Goal: Task Accomplishment & Management: Manage account settings

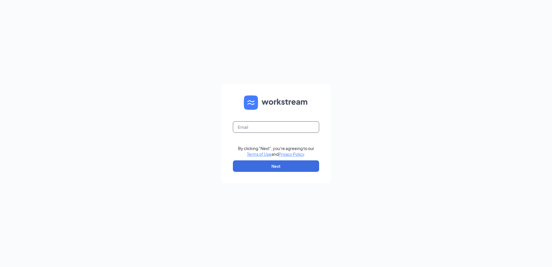
click at [268, 129] on input "text" at bounding box center [276, 126] width 86 height 11
type input "david@cfadalycity.com"
click at [263, 166] on button "Next" at bounding box center [276, 165] width 86 height 11
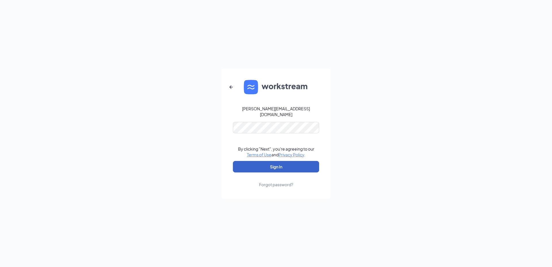
click at [282, 162] on button "Sign In" at bounding box center [276, 166] width 86 height 11
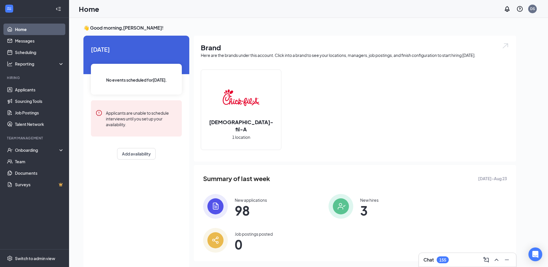
click at [467, 255] on div "Chat 155" at bounding box center [467, 259] width 88 height 9
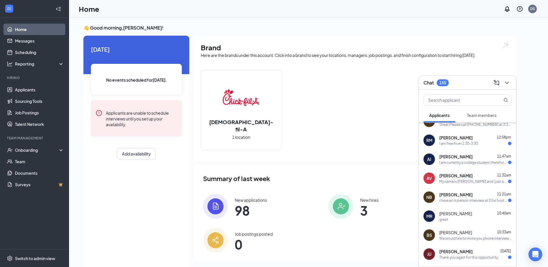
scroll to position [74, 0]
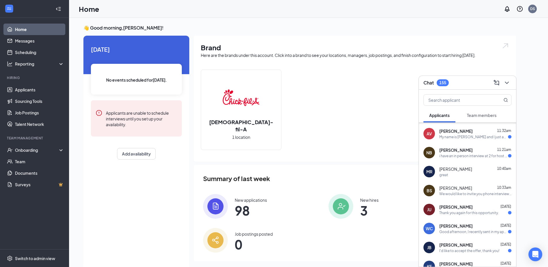
click at [473, 211] on div "Thank you again for this opportunity." at bounding box center [469, 212] width 60 height 5
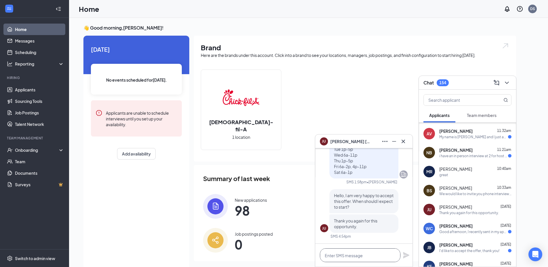
click at [361, 256] on textarea at bounding box center [360, 255] width 80 height 14
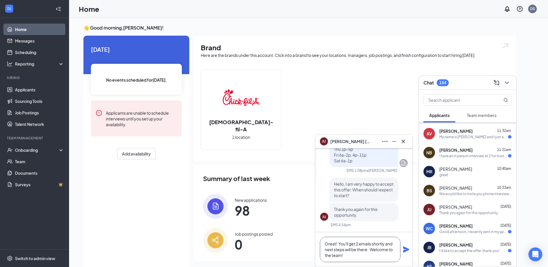
type textarea "Great! You'll get 2 emails shortly and next steps will be there. Welcome to the…"
click at [406, 251] on icon "Plane" at bounding box center [406, 249] width 6 height 6
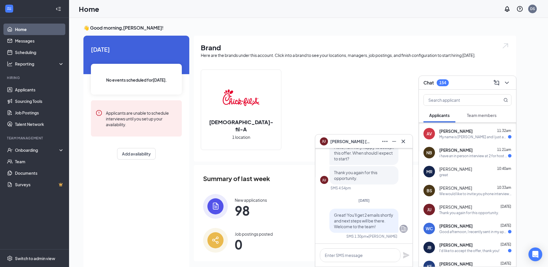
scroll to position [0, 0]
click at [444, 247] on span "[PERSON_NAME]" at bounding box center [455, 245] width 33 height 6
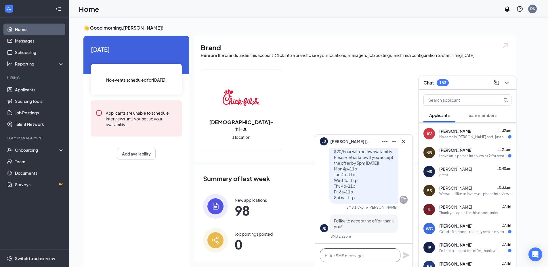
click at [350, 256] on textarea at bounding box center [360, 255] width 80 height 14
paste textarea "Great! You'll get 2 emails shortly and next steps will be there. Welcome to the…"
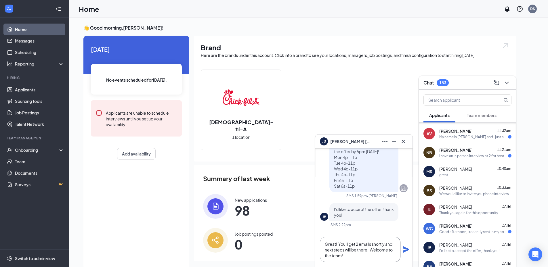
scroll to position [0, 0]
type textarea "Great! You'll get 2 emails shortly and next steps will be there. Welcome to the…"
click at [407, 250] on icon "Plane" at bounding box center [406, 249] width 6 height 6
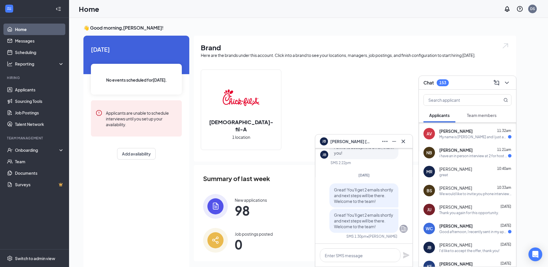
click at [382, 142] on icon "Ellipses" at bounding box center [384, 141] width 5 height 1
click at [398, 159] on link "View message history" at bounding box center [423, 157] width 77 height 6
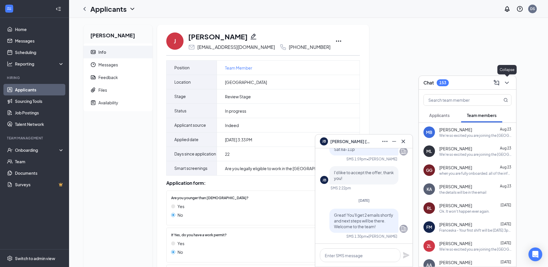
click at [505, 80] on icon "ChevronDown" at bounding box center [506, 82] width 7 height 7
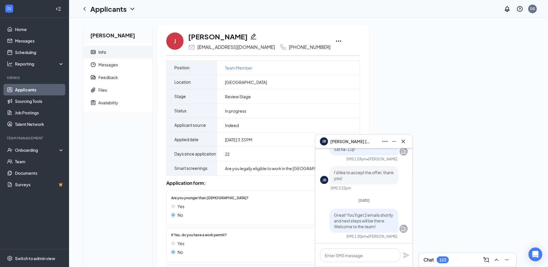
click at [336, 41] on icon "Ellipses" at bounding box center [338, 41] width 5 height 1
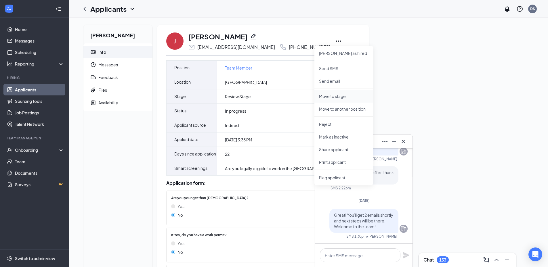
click at [335, 98] on p "Move to stage" at bounding box center [343, 96] width 49 height 6
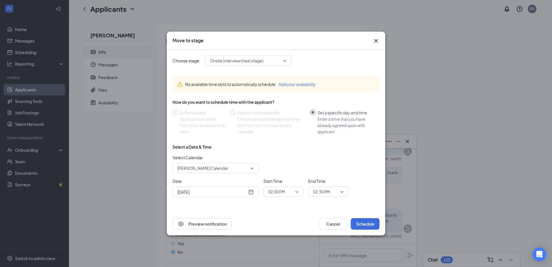
click at [266, 64] on span "Onsite Interview (next stage)" at bounding box center [245, 60] width 71 height 9
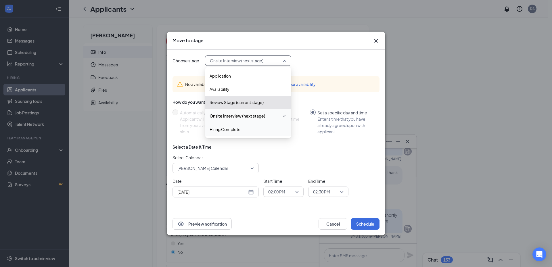
click at [237, 130] on span "Hiring Complete" at bounding box center [225, 129] width 31 height 6
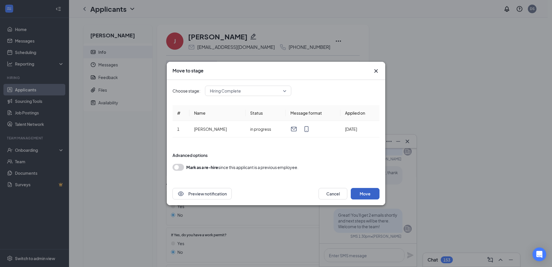
click at [364, 194] on button "Move" at bounding box center [365, 193] width 29 height 11
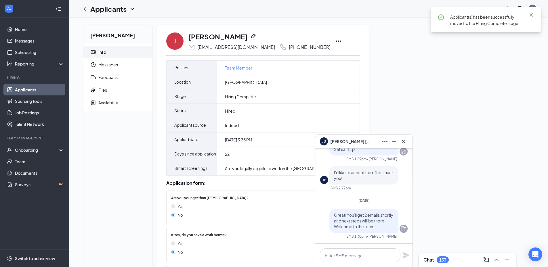
click at [462, 258] on div "Chat 153" at bounding box center [467, 259] width 88 height 9
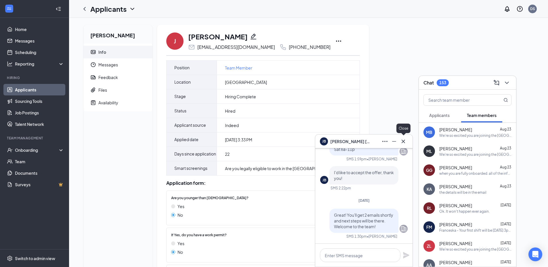
click at [404, 141] on icon "Cross" at bounding box center [403, 141] width 7 height 7
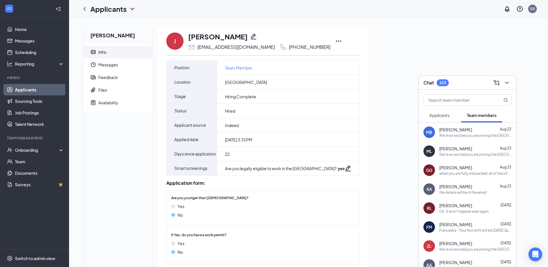
click at [448, 109] on button "Applicants" at bounding box center [439, 115] width 32 height 14
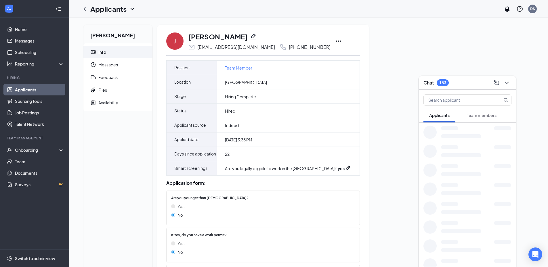
click at [440, 116] on span "Applicants" at bounding box center [439, 115] width 20 height 5
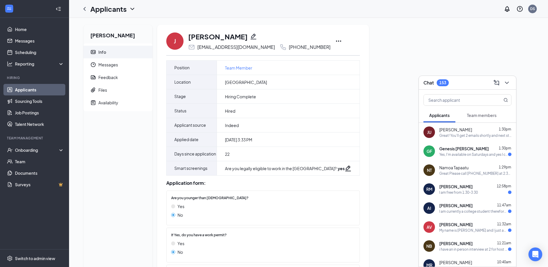
click at [462, 131] on span "[PERSON_NAME]" at bounding box center [455, 130] width 33 height 6
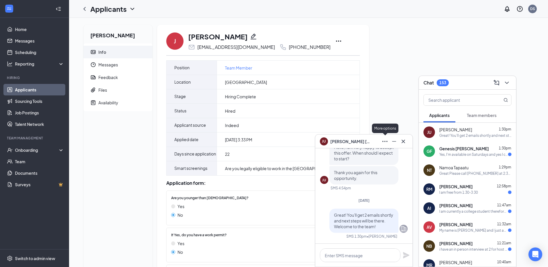
click at [383, 140] on icon "Ellipses" at bounding box center [384, 141] width 7 height 7
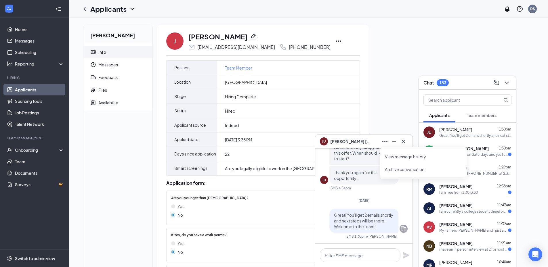
click at [398, 158] on link "View message history" at bounding box center [423, 157] width 77 height 6
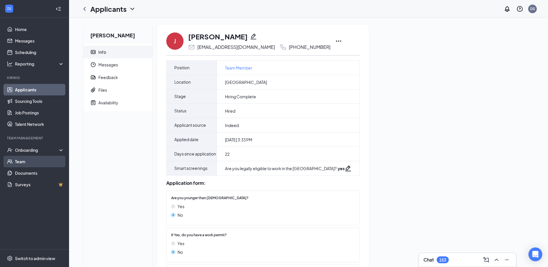
click at [26, 158] on link "Team" at bounding box center [39, 161] width 49 height 11
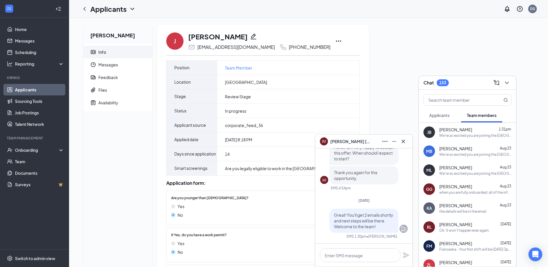
click at [335, 43] on icon "Ellipses" at bounding box center [338, 41] width 7 height 7
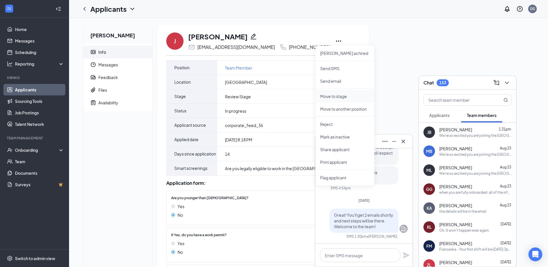
click at [340, 96] on p "Move to stage" at bounding box center [344, 96] width 49 height 6
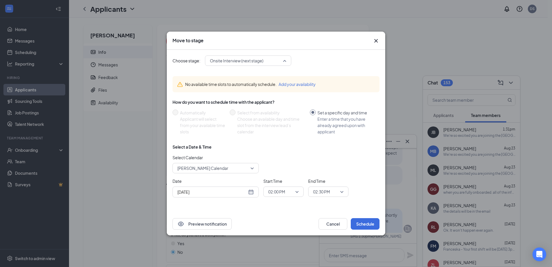
click at [253, 60] on span "Onsite Interview (next stage)" at bounding box center [236, 60] width 53 height 9
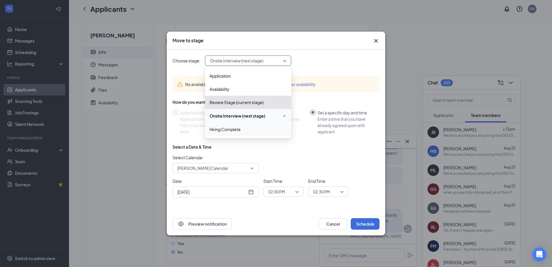
click at [226, 131] on span "Hiring Complete" at bounding box center [225, 129] width 31 height 6
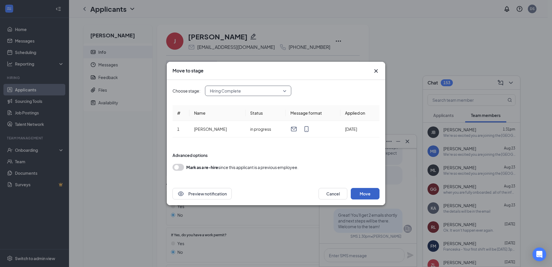
click at [357, 192] on button "Move" at bounding box center [365, 193] width 29 height 11
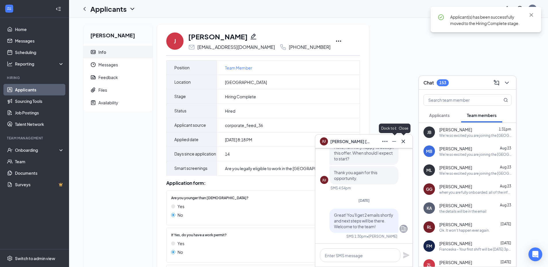
click at [406, 143] on button at bounding box center [402, 141] width 9 height 9
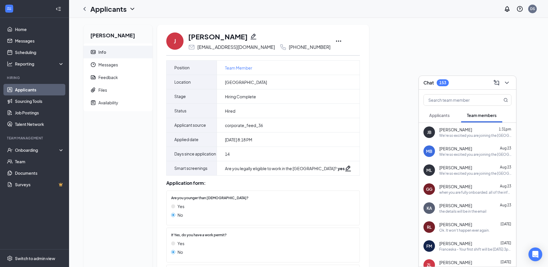
click at [441, 116] on span "Applicants" at bounding box center [439, 115] width 20 height 5
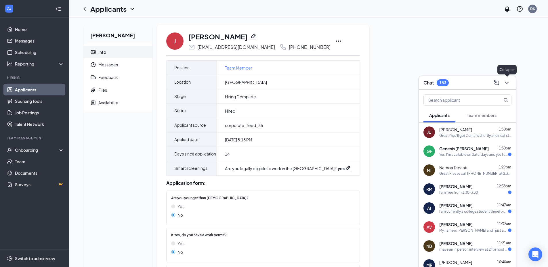
click at [510, 79] on div at bounding box center [506, 82] width 10 height 9
click at [508, 81] on icon "ChevronDown" at bounding box center [506, 82] width 7 height 7
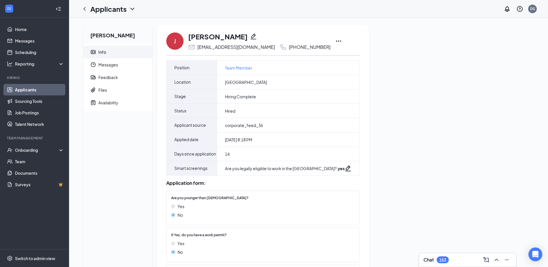
click at [507, 64] on div "Julien Untalan Info Messages Feedback Files Availability J Julien Untalan julie…" at bounding box center [308, 195] width 459 height 341
click at [468, 260] on div "Chat 153" at bounding box center [467, 259] width 88 height 9
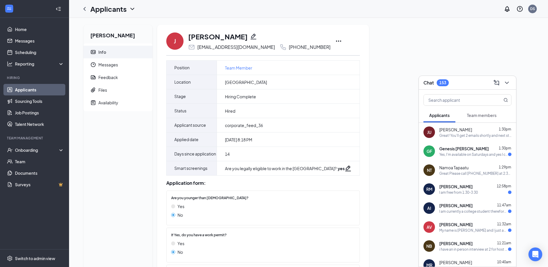
click at [480, 116] on span "Team members" at bounding box center [482, 115] width 30 height 5
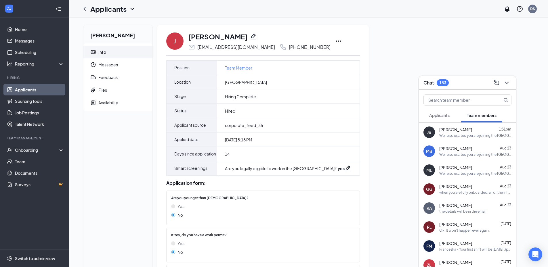
click at [401, 109] on div "Julien Untalan Info Messages Feedback Files Availability J Julien Untalan julie…" at bounding box center [308, 195] width 459 height 341
click at [436, 118] on div "Applicants" at bounding box center [439, 115] width 20 height 6
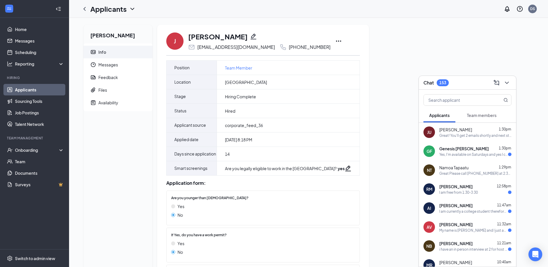
click at [390, 115] on div "Julien Untalan Info Messages Feedback Files Availability J Julien Untalan julie…" at bounding box center [308, 195] width 459 height 341
click at [381, 107] on div "Julien Untalan Info Messages Feedback Files Availability J Julien Untalan julie…" at bounding box center [308, 195] width 459 height 341
click at [25, 146] on div "Onboarding" at bounding box center [34, 149] width 69 height 11
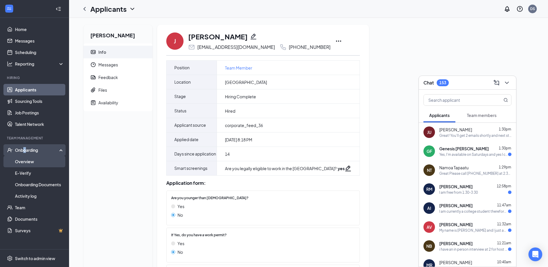
click at [34, 159] on link "Overview" at bounding box center [39, 161] width 49 height 11
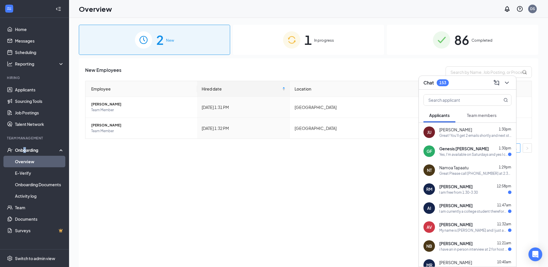
click at [476, 114] on span "Team members" at bounding box center [482, 115] width 30 height 5
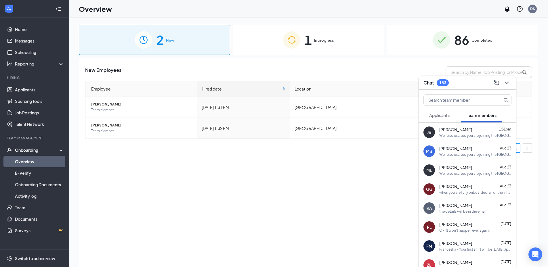
click at [283, 204] on div "New Employees Employee Hired date Location Actions Jared Bautista Team Member T…" at bounding box center [308, 169] width 459 height 223
click at [513, 85] on div "Chat 153" at bounding box center [467, 83] width 97 height 14
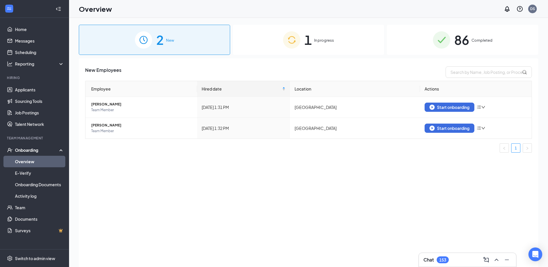
click at [328, 179] on div "New Employees Employee Hired date Location Actions Jared Bautista Team Member T…" at bounding box center [308, 169] width 459 height 223
click at [444, 104] on button "Start onboarding" at bounding box center [449, 107] width 50 height 9
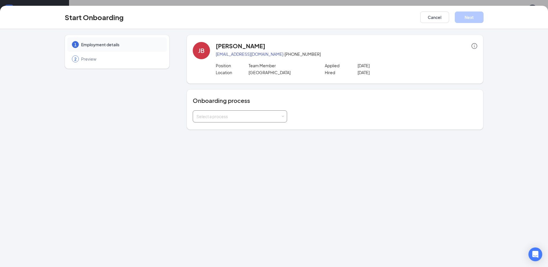
click at [225, 119] on div "Select a process" at bounding box center [238, 117] width 84 height 6
click at [219, 129] on span "Team Member Onboarding" at bounding box center [220, 128] width 51 height 5
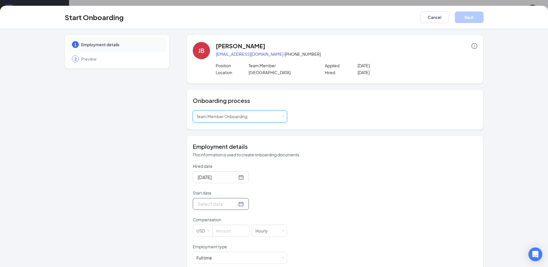
click at [212, 204] on input "Start date" at bounding box center [216, 203] width 39 height 7
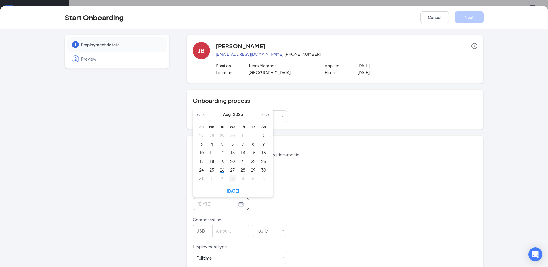
type input "Sep 3, 2025"
click at [230, 179] on div "3" at bounding box center [232, 178] width 7 height 7
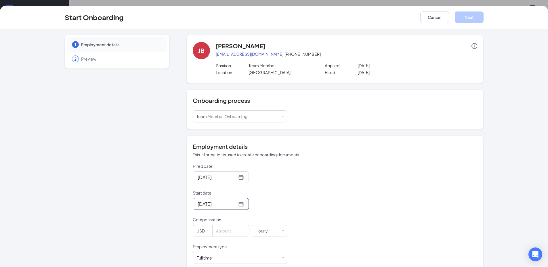
click at [91, 178] on div "1 Employment details 2 Preview" at bounding box center [117, 183] width 105 height 297
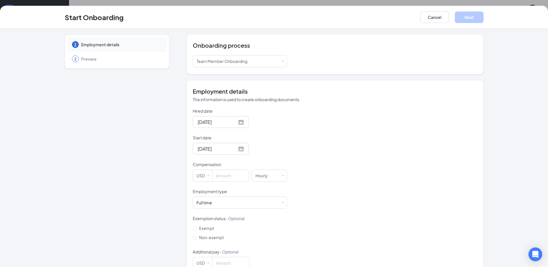
scroll to position [57, 0]
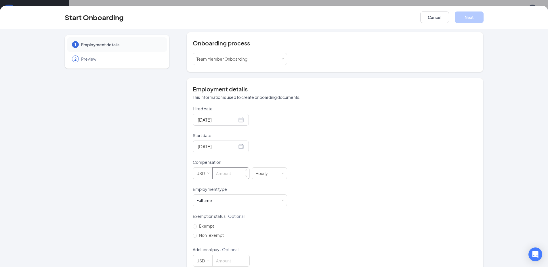
click at [233, 178] on input at bounding box center [230, 173] width 37 height 11
type input "20"
click at [122, 166] on div "1 Employment details 2 Preview" at bounding box center [117, 125] width 105 height 297
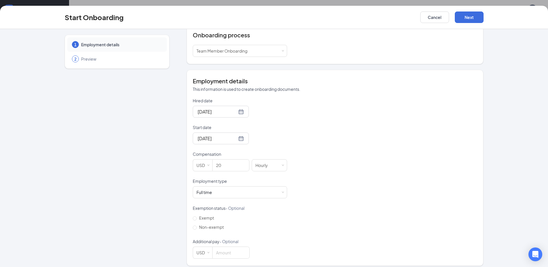
scroll to position [70, 0]
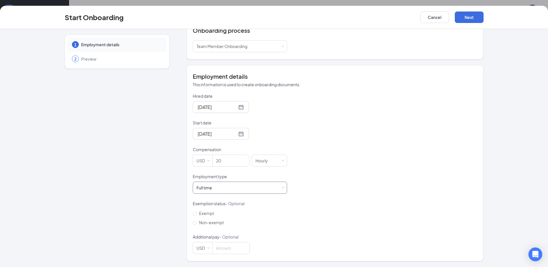
click at [239, 187] on div "Full time Works 30+ hours per week and is reasonably expected to work" at bounding box center [239, 187] width 87 height 11
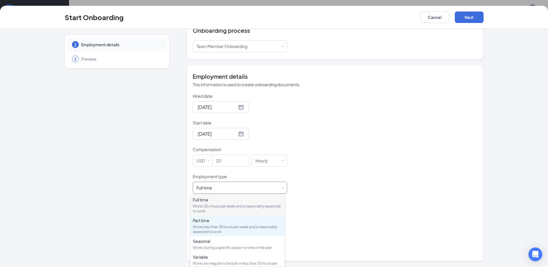
click at [211, 224] on div "Part time Works less than 30 hours per week and is reasonably expected to work" at bounding box center [238, 226] width 90 height 17
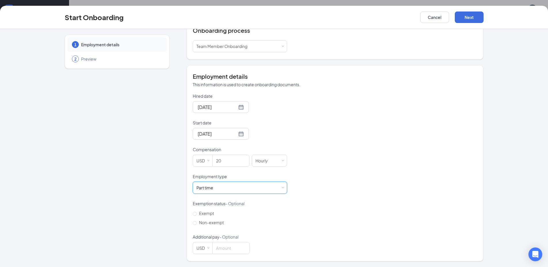
click at [131, 192] on div "1 Employment details 2 Preview" at bounding box center [117, 113] width 105 height 297
click at [473, 19] on button "Next" at bounding box center [468, 16] width 29 height 11
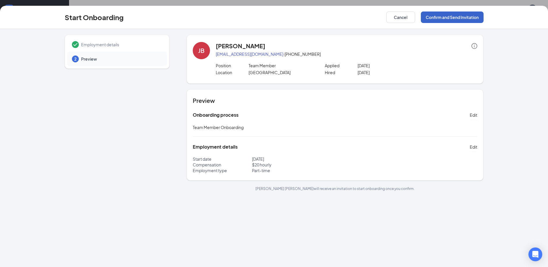
click at [455, 17] on button "Confirm and Send Invitation" at bounding box center [452, 16] width 63 height 11
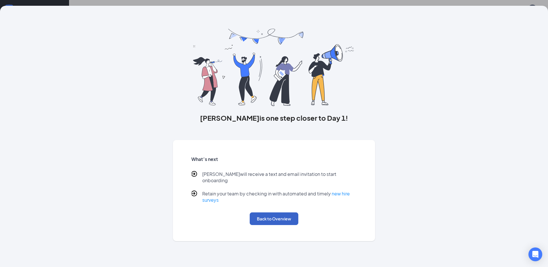
click at [264, 212] on button "Back to Overview" at bounding box center [274, 218] width 49 height 13
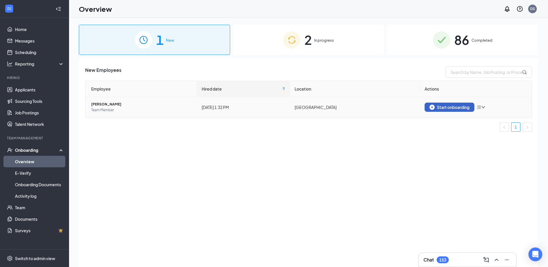
click at [450, 106] on div "Start onboarding" at bounding box center [449, 107] width 40 height 5
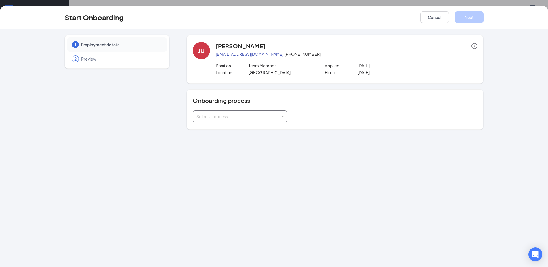
click at [245, 118] on div "Select a process" at bounding box center [238, 117] width 84 height 6
click at [231, 127] on span "Team Member Onboarding" at bounding box center [220, 128] width 51 height 5
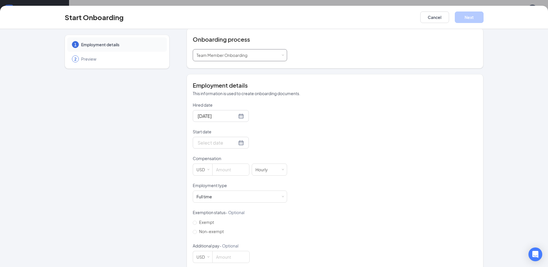
scroll to position [70, 0]
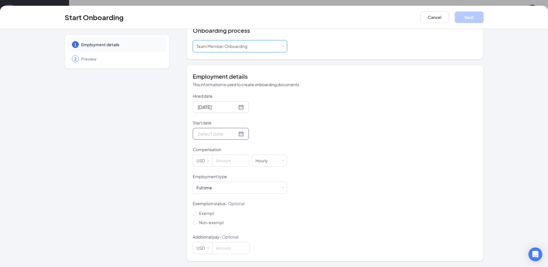
click at [196, 138] on div at bounding box center [221, 134] width 56 height 12
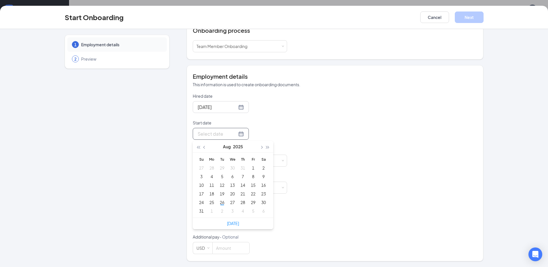
click at [200, 136] on input "Start date" at bounding box center [216, 133] width 39 height 7
type input "Sep 3, 2025"
click at [231, 212] on div "3" at bounding box center [232, 211] width 7 height 7
click at [159, 185] on div "1 Employment details 2 Preview" at bounding box center [117, 113] width 105 height 297
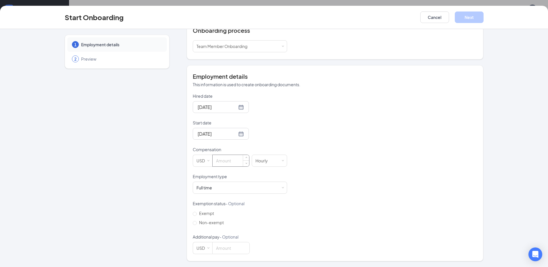
click at [226, 162] on input at bounding box center [230, 160] width 37 height 11
type input "20"
click at [224, 187] on div "Full time Works 30+ hours per week and is reasonably expected to work" at bounding box center [239, 187] width 87 height 11
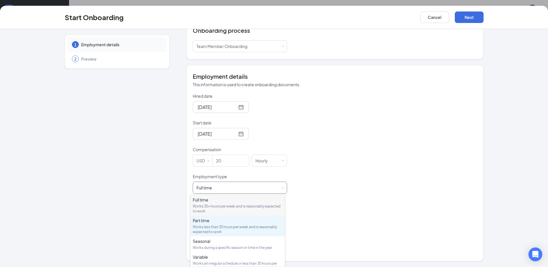
click at [215, 228] on div "Works less than 30 hours per week and is reasonably expected to work" at bounding box center [238, 230] width 90 height 10
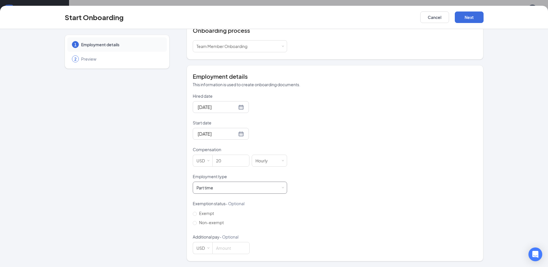
scroll to position [26, 0]
click at [472, 13] on button "Next" at bounding box center [468, 16] width 29 height 11
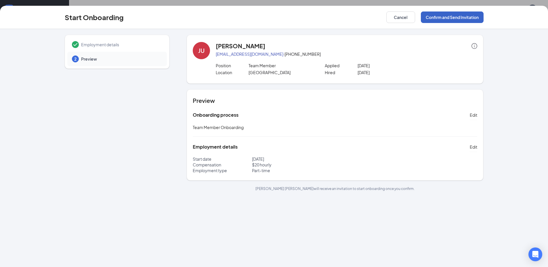
click at [441, 21] on button "Confirm and Send Invitation" at bounding box center [452, 16] width 63 height 11
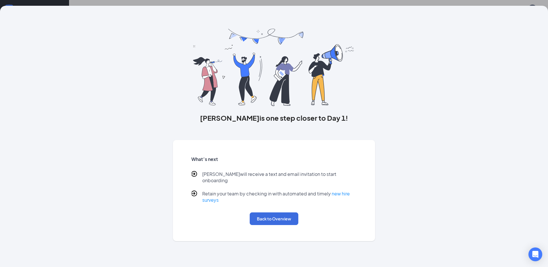
click at [277, 220] on div "What’s next Julien will receive a text and email invitation to start onboarding…" at bounding box center [273, 190] width 179 height 83
click at [279, 214] on button "Back to Overview" at bounding box center [274, 218] width 49 height 13
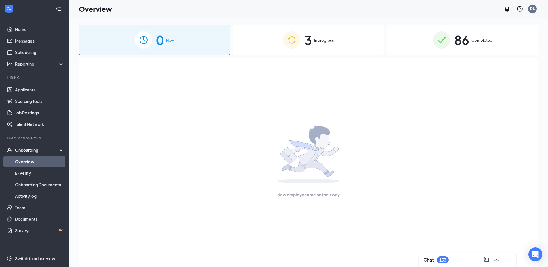
click at [313, 34] on div "3 In progress" at bounding box center [308, 40] width 151 height 30
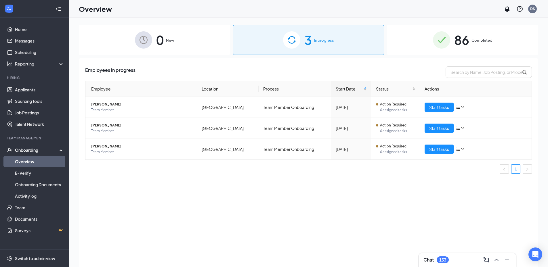
click at [474, 259] on div "Chat 153" at bounding box center [467, 259] width 88 height 9
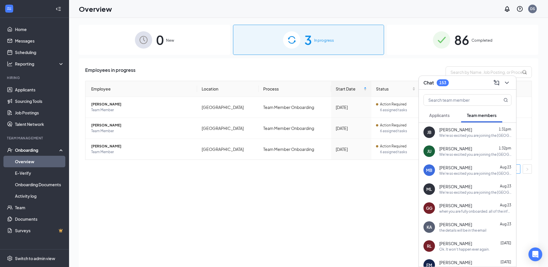
click at [467, 171] on div "We're so excited you are joining the [GEOGRAPHIC_DATA] [DEMOGRAPHIC_DATA]-fil-A…" at bounding box center [475, 173] width 72 height 5
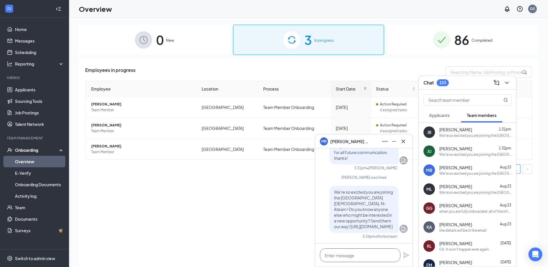
click at [363, 256] on textarea at bounding box center [360, 255] width 80 height 14
paste textarea "Hi [PERSON_NAME] - You have not responded nor completed any onboarding steps si…"
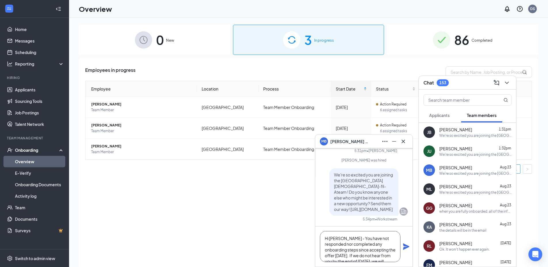
scroll to position [23, 0]
type textarea "Hi [PERSON_NAME] - You have not responded nor completed any onboarding steps si…"
click at [403, 247] on icon "Plane" at bounding box center [405, 246] width 7 height 7
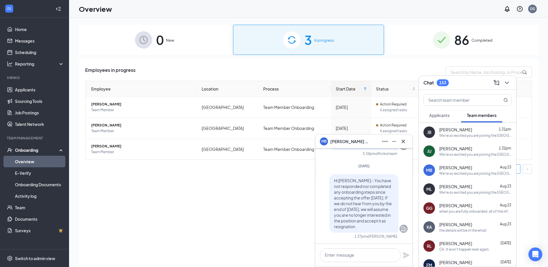
scroll to position [0, 0]
click at [380, 258] on textarea at bounding box center [360, 255] width 80 height 14
type textarea "Please respond"
click at [386, 143] on icon "Ellipses" at bounding box center [384, 141] width 7 height 7
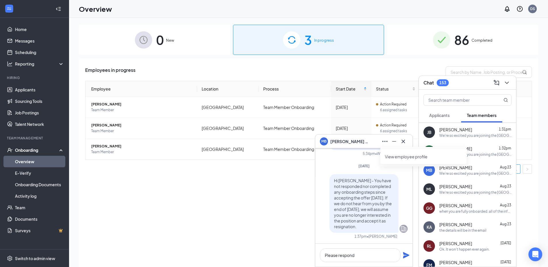
click at [398, 159] on link "View employee profile" at bounding box center [423, 157] width 77 height 6
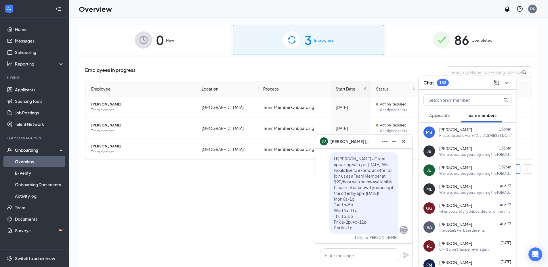
scroll to position [-172, 0]
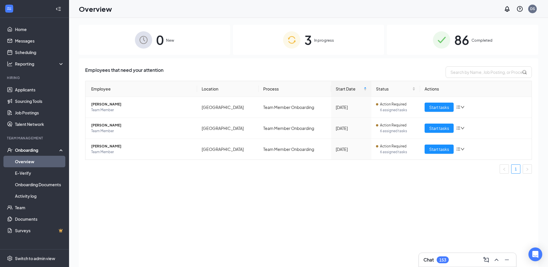
drag, startPoint x: 377, startPoint y: 205, endPoint x: 375, endPoint y: 197, distance: 8.3
click at [377, 205] on div "Employees that need your attention Employee Location Process Start Date Status …" at bounding box center [308, 169] width 459 height 223
click at [118, 103] on span "[PERSON_NAME]" at bounding box center [141, 104] width 101 height 6
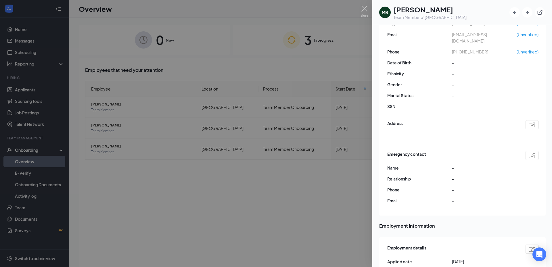
scroll to position [201, 0]
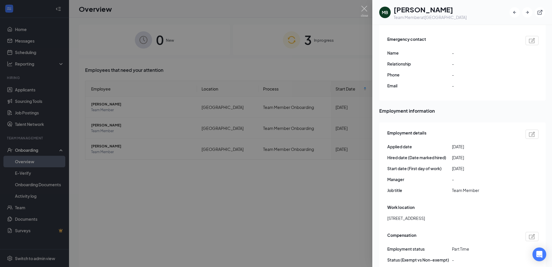
click at [381, 202] on div "Employment details Applied date [DATE] Hired date (Date marked hired) [DATE] St…" at bounding box center [462, 220] width 166 height 197
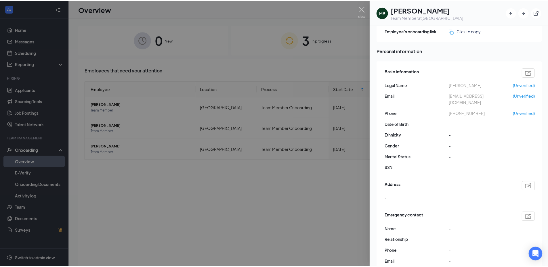
scroll to position [0, 0]
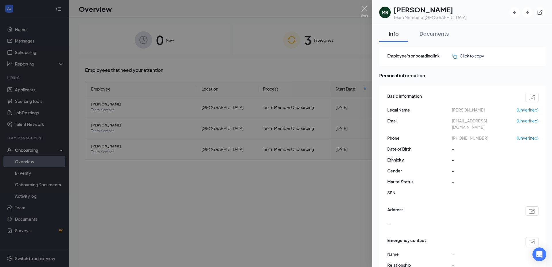
click at [318, 224] on div at bounding box center [276, 133] width 552 height 267
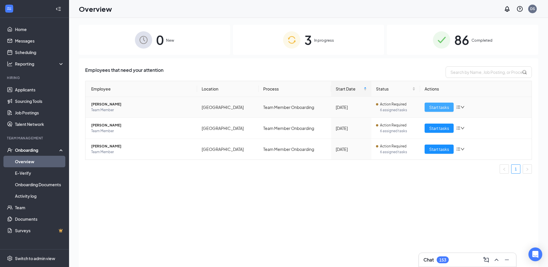
click at [437, 106] on span "Start tasks" at bounding box center [439, 107] width 20 height 6
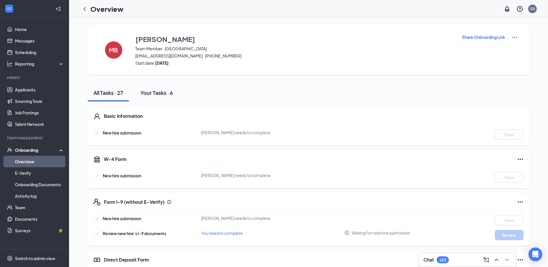
click at [153, 91] on div "Your Tasks · 6" at bounding box center [156, 92] width 32 height 7
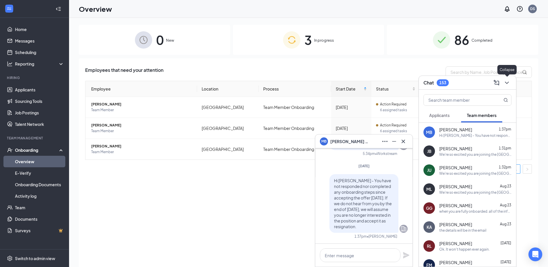
click at [504, 82] on icon "ChevronDown" at bounding box center [506, 82] width 7 height 7
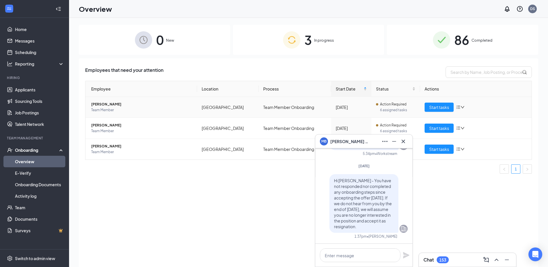
click at [105, 103] on span "[PERSON_NAME]" at bounding box center [141, 104] width 101 height 6
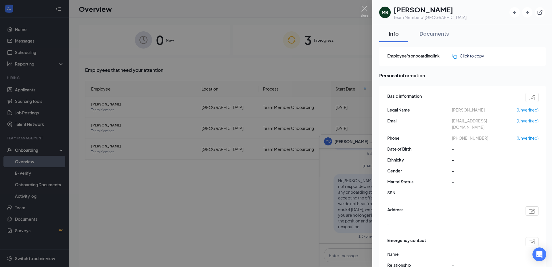
click at [242, 188] on div at bounding box center [276, 133] width 552 height 267
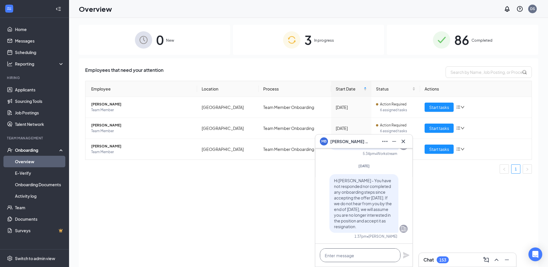
click at [368, 254] on textarea at bounding box center [360, 255] width 80 height 14
paste textarea "[EMAIL_ADDRESS][DOMAIN_NAME]"
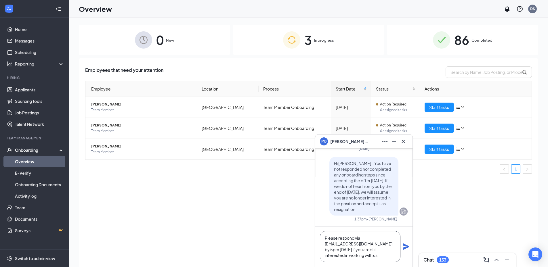
type textarea "Please respond via [EMAIL_ADDRESS][DOMAIN_NAME] by 5pm [DATE] if you are still …"
click at [406, 245] on icon "Plane" at bounding box center [406, 246] width 6 height 6
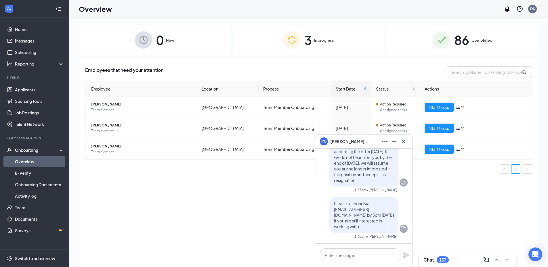
scroll to position [0, 0]
click at [404, 143] on icon "Cross" at bounding box center [403, 141] width 7 height 7
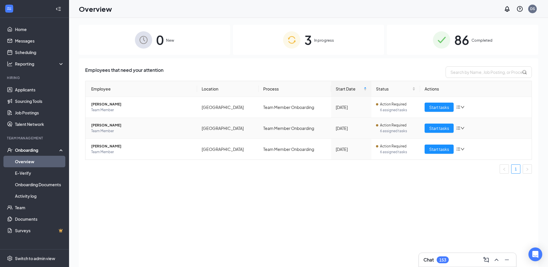
click at [113, 126] on span "[PERSON_NAME]" at bounding box center [141, 125] width 101 height 6
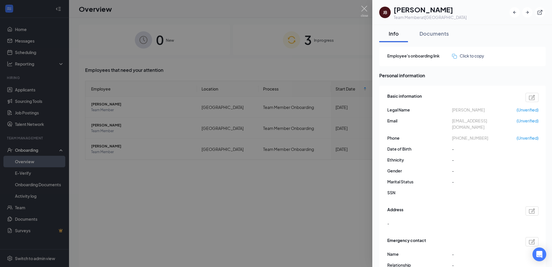
drag, startPoint x: 448, startPoint y: 10, endPoint x: 394, endPoint y: 9, distance: 53.8
click at [394, 9] on h1 "[PERSON_NAME]" at bounding box center [430, 10] width 73 height 10
copy h1 "[PERSON_NAME]"
drag, startPoint x: 508, startPoint y: 121, endPoint x: 450, endPoint y: 121, distance: 58.4
click at [450, 121] on div "Email [EMAIL_ADDRESS][DOMAIN_NAME] (Unverified)" at bounding box center [462, 124] width 151 height 13
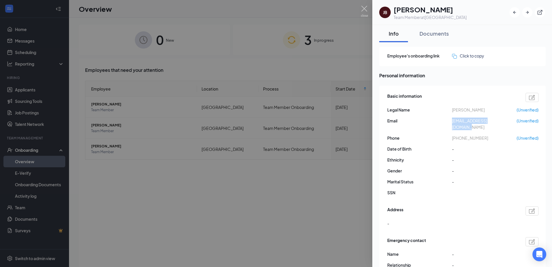
copy div "[EMAIL_ADDRESS][DOMAIN_NAME]"
click at [327, 186] on div at bounding box center [276, 133] width 552 height 267
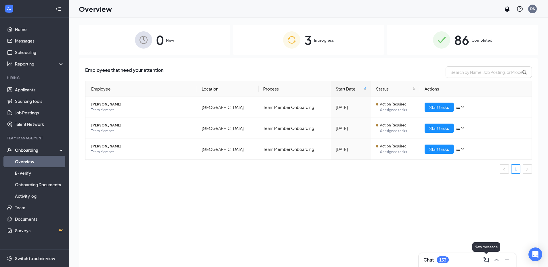
click at [473, 252] on div "Employees that need your attention Employee Location Process Start Date Status …" at bounding box center [308, 169] width 459 height 223
click at [467, 257] on div "Chat 153" at bounding box center [467, 259] width 88 height 9
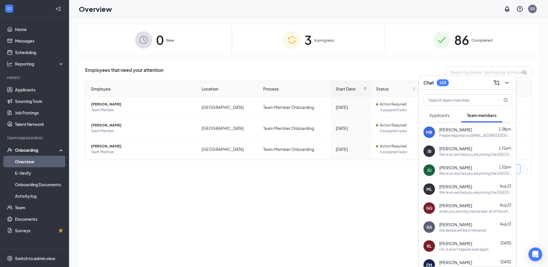
click at [471, 156] on div "We're so excited you are joining the [GEOGRAPHIC_DATA] [DEMOGRAPHIC_DATA]-fil-A…" at bounding box center [475, 154] width 72 height 5
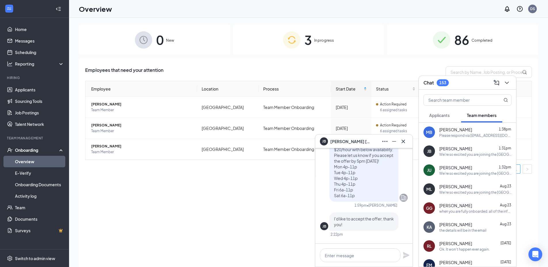
scroll to position [-115, 0]
drag, startPoint x: 359, startPoint y: 194, endPoint x: 329, endPoint y: 163, distance: 43.1
click at [329, 163] on div "Hi [PERSON_NAME] - Great speaking with you [DATE]. We would like to extend an o…" at bounding box center [363, 161] width 69 height 82
copy span "Mon 4p-11p Tue 4p-11p Wed 4p-11p Thu 4p-11p Fri 6a-11p Sat 6a-11p"
click at [107, 124] on span "[PERSON_NAME]" at bounding box center [141, 125] width 101 height 6
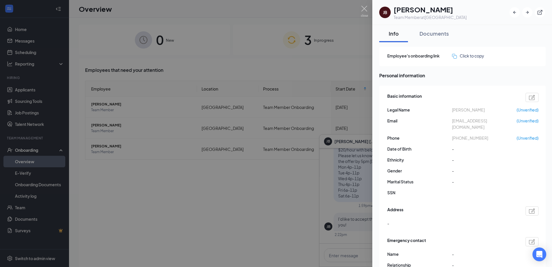
click at [190, 171] on div at bounding box center [276, 133] width 552 height 267
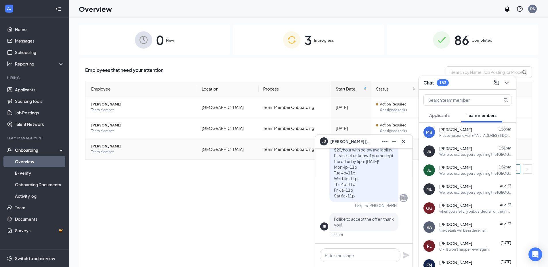
click at [110, 147] on span "[PERSON_NAME]" at bounding box center [141, 146] width 101 height 6
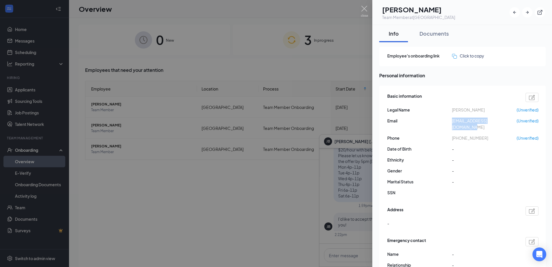
drag, startPoint x: 506, startPoint y: 122, endPoint x: 450, endPoint y: 122, distance: 55.5
click at [450, 122] on div "Email [EMAIL_ADDRESS][DOMAIN_NAME] (Unverified)" at bounding box center [462, 124] width 151 height 13
drag, startPoint x: 436, startPoint y: 10, endPoint x: 392, endPoint y: 9, distance: 43.4
click at [392, 9] on div "[PERSON_NAME] Team Member at [GEOGRAPHIC_DATA]" at bounding box center [417, 13] width 76 height 16
copy h1 "[PERSON_NAME]"
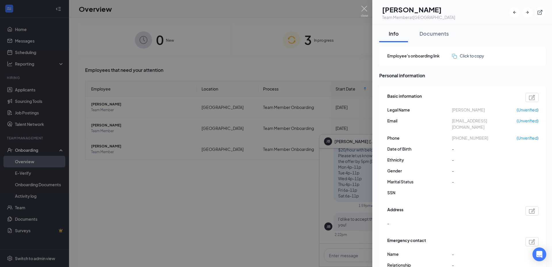
click at [291, 197] on div at bounding box center [276, 133] width 552 height 267
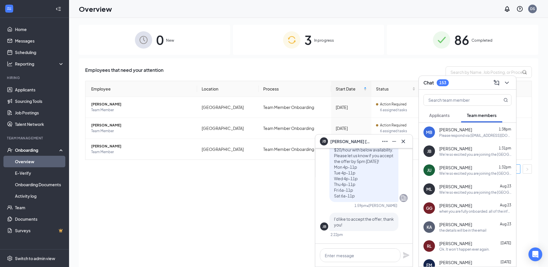
click at [474, 173] on div "We're so excited you are joining the [GEOGRAPHIC_DATA] [DEMOGRAPHIC_DATA]-fil-A…" at bounding box center [475, 173] width 72 height 5
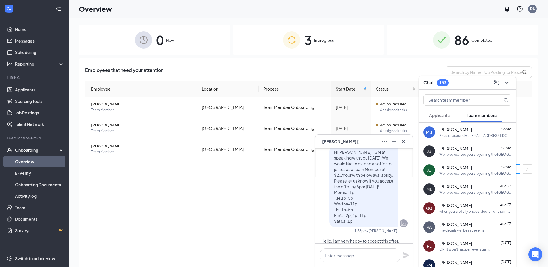
scroll to position [-172, 0]
